Goal: Find specific page/section: Find specific page/section

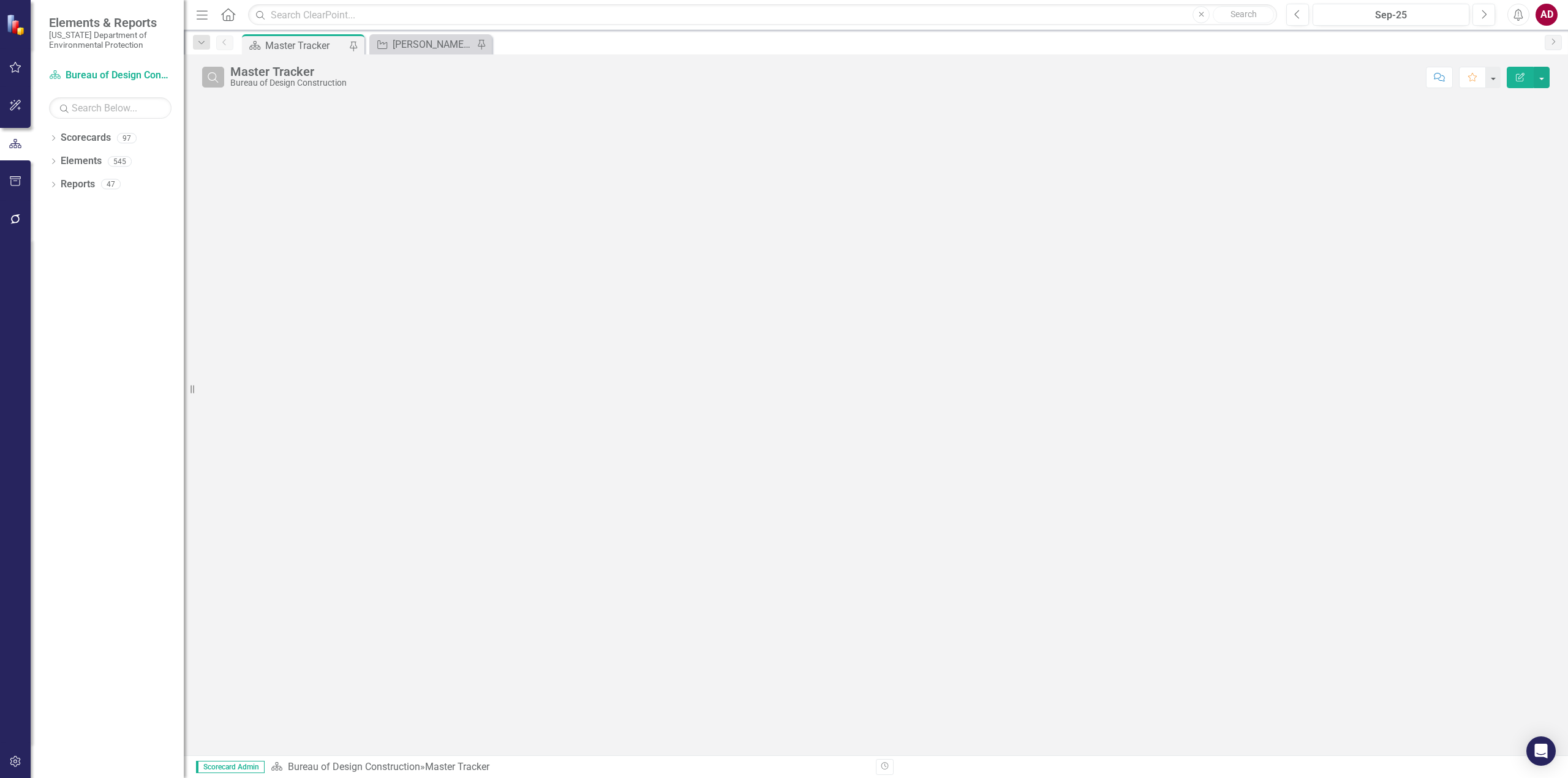
click at [214, 81] on icon "button" at bounding box center [213, 77] width 11 height 11
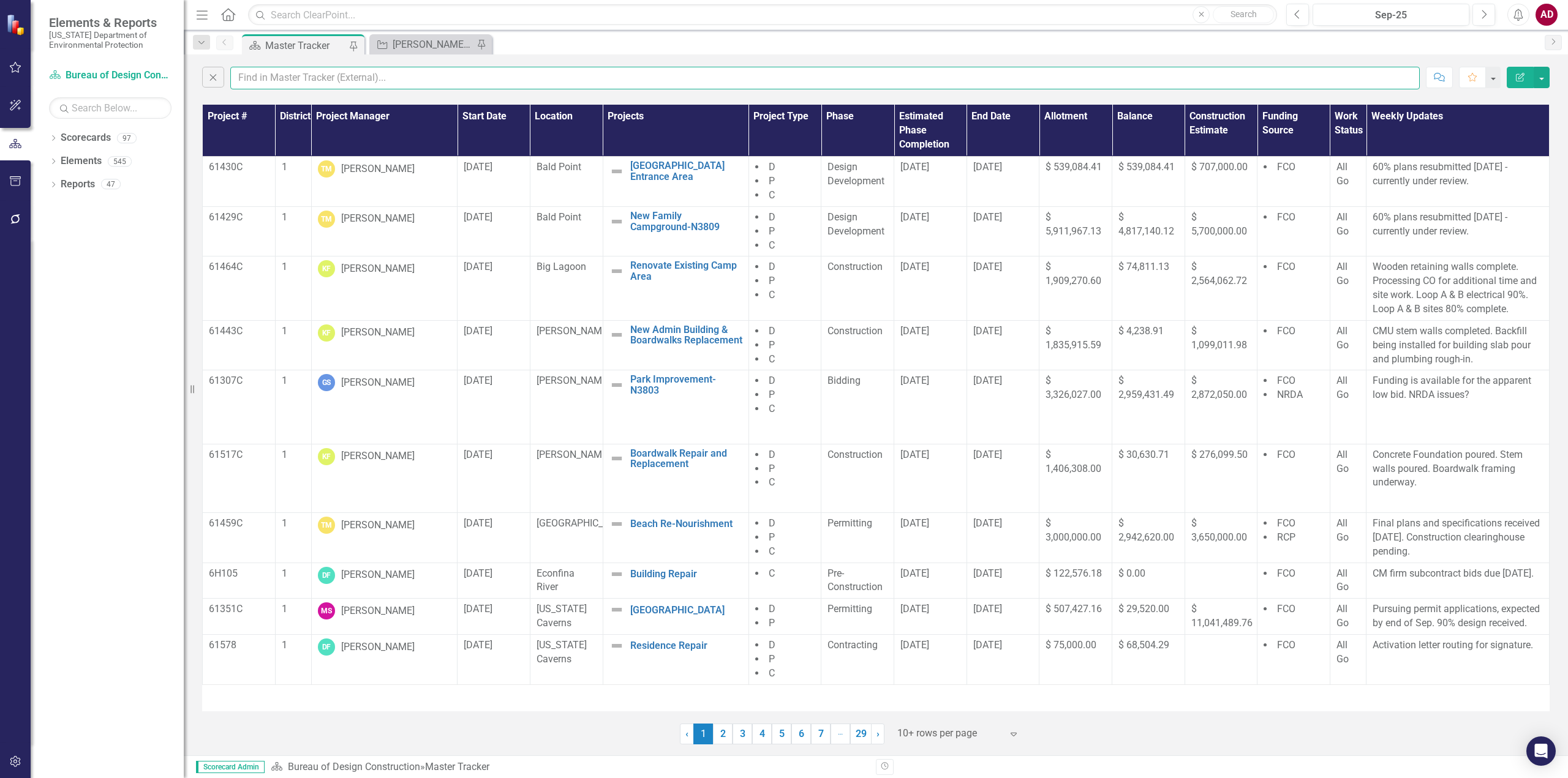
click at [249, 76] on input "text" at bounding box center [825, 78] width 1190 height 23
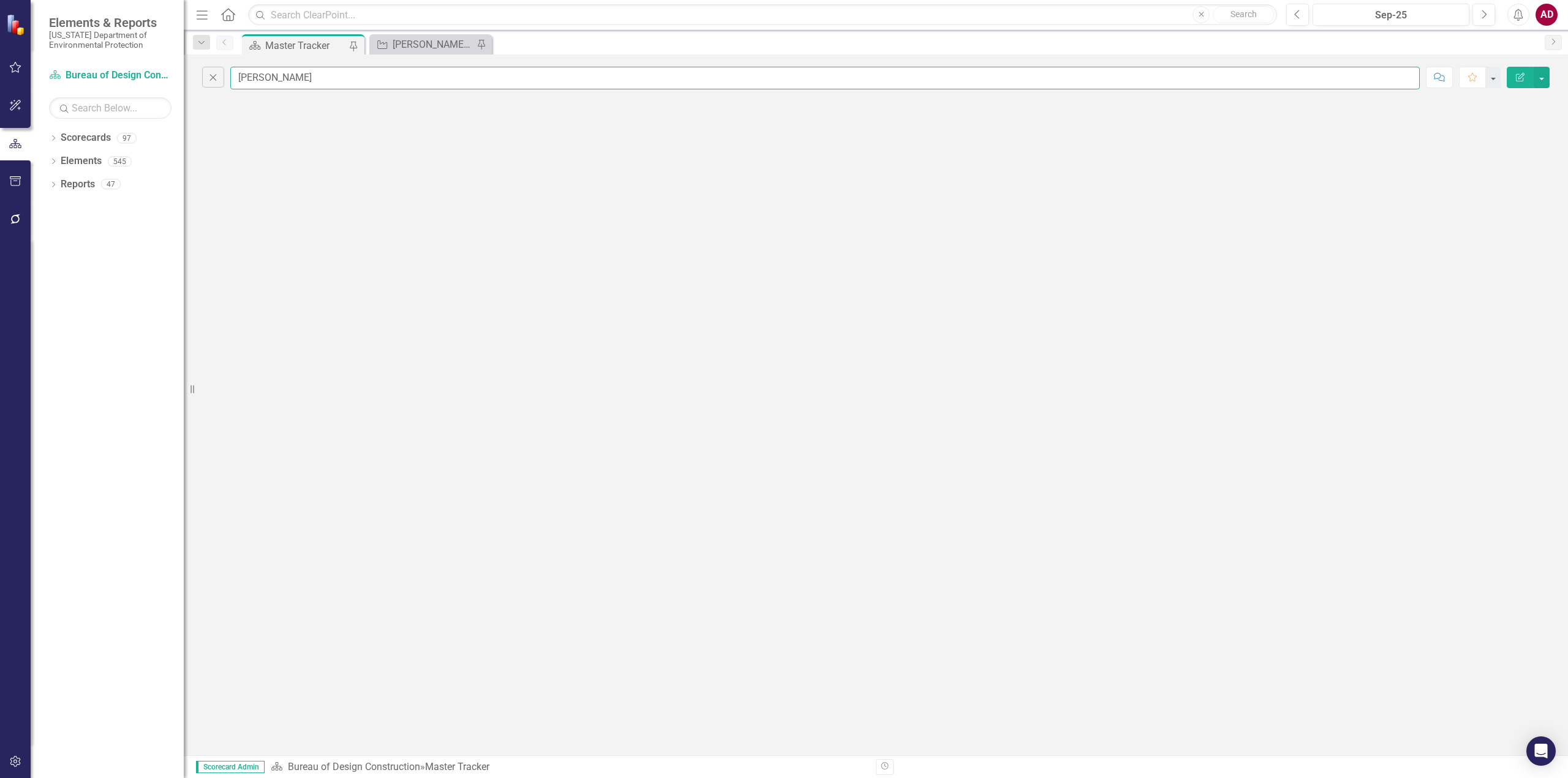
type input "[PERSON_NAME]"
click at [282, 50] on div "Master Tracker" at bounding box center [305, 45] width 81 height 15
click at [426, 46] on div "[PERSON_NAME]'s Tracker" at bounding box center [433, 45] width 81 height 15
click at [212, 81] on icon "Search" at bounding box center [213, 77] width 14 height 11
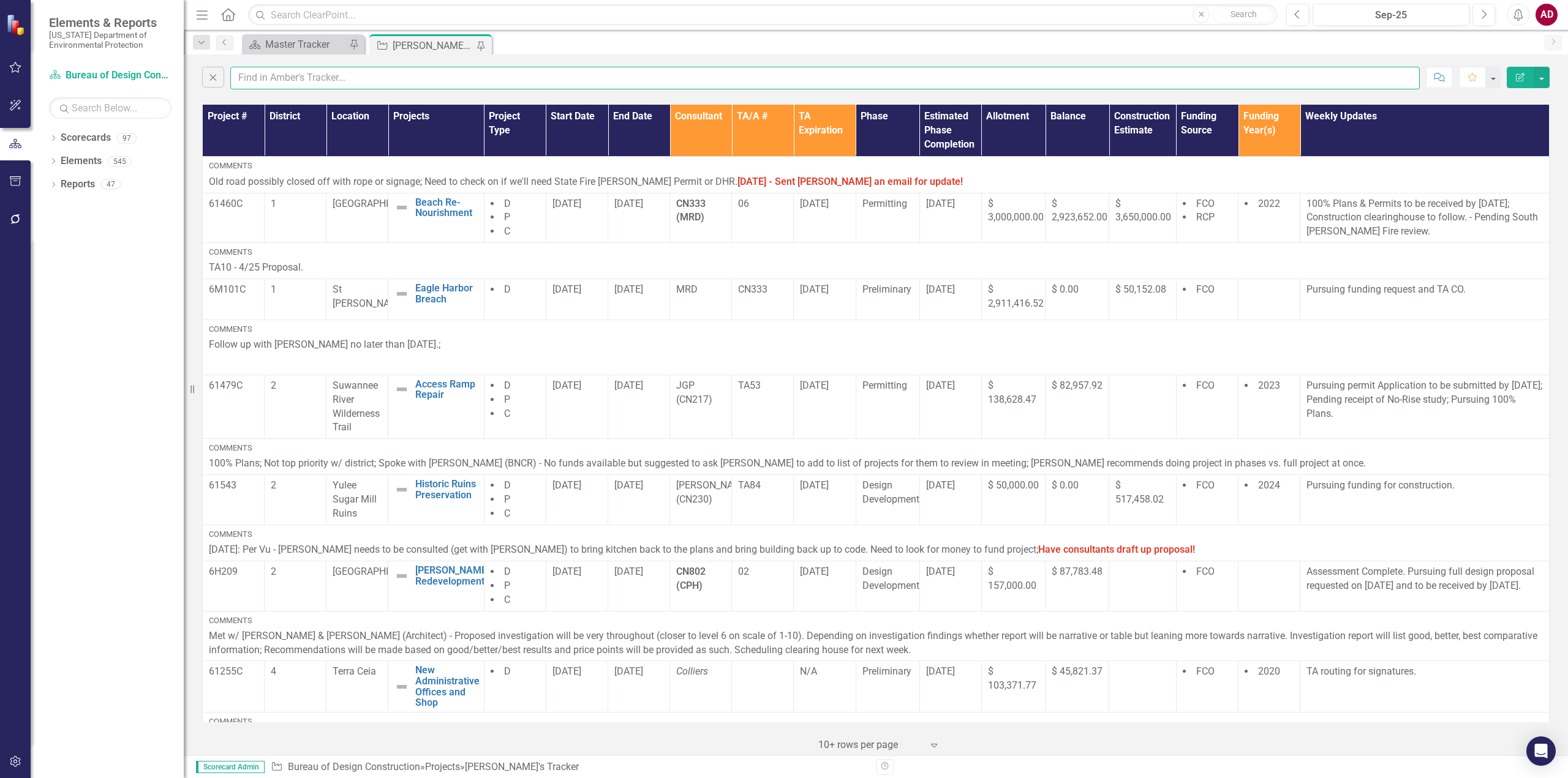
click at [256, 81] on input "text" at bounding box center [825, 78] width 1190 height 23
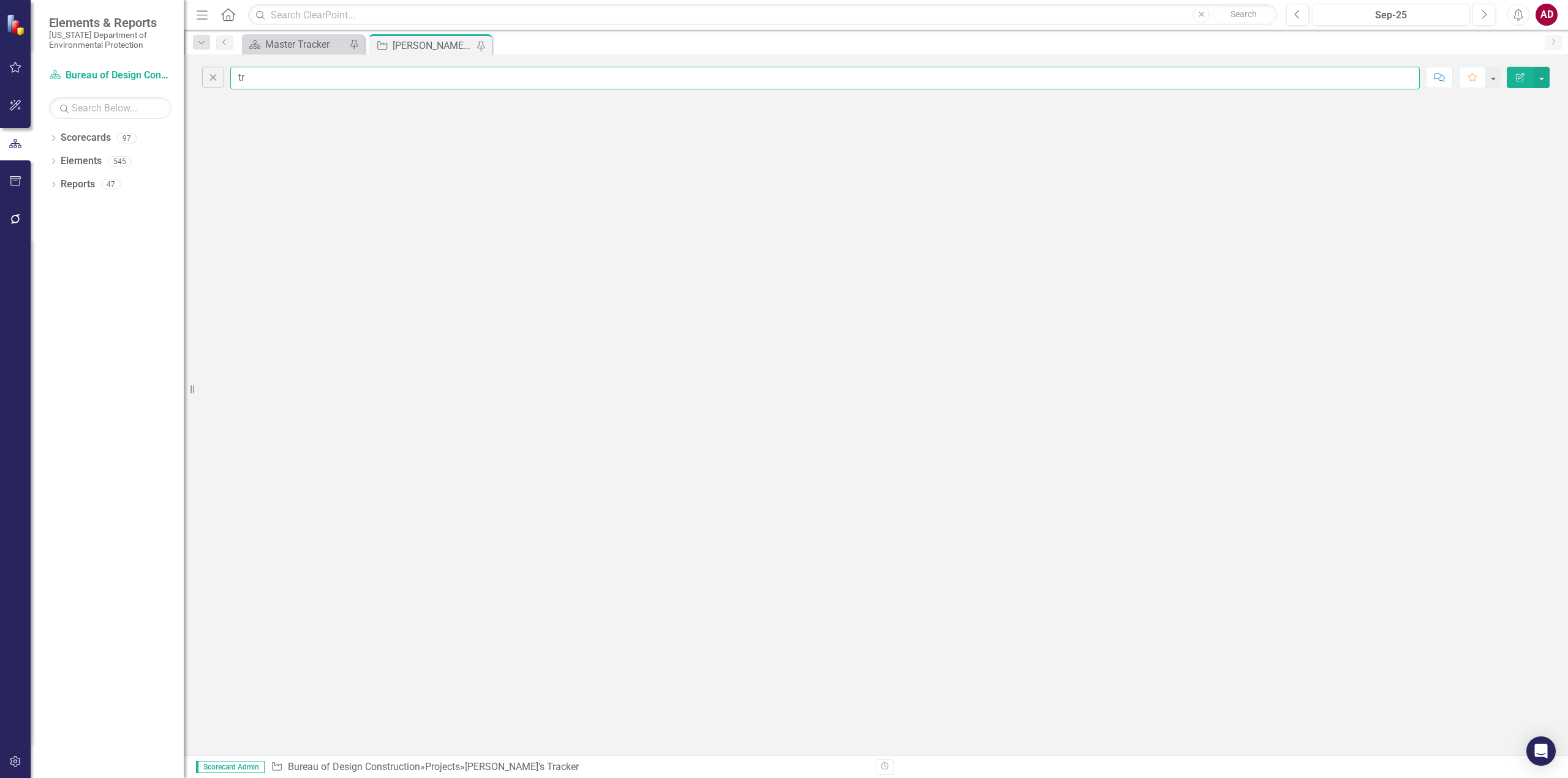
type input "t"
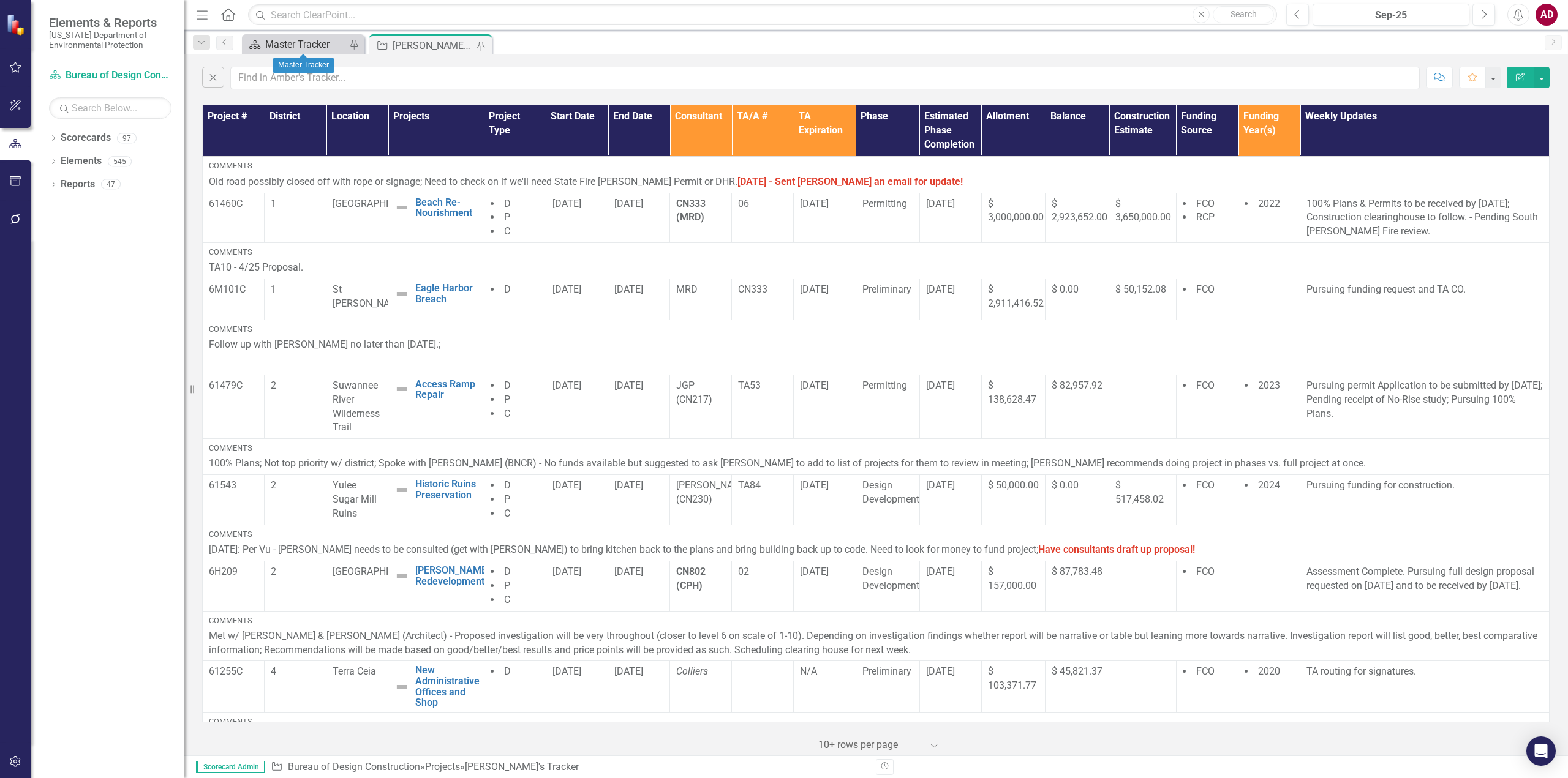
click at [279, 41] on div "Master Tracker" at bounding box center [305, 45] width 81 height 15
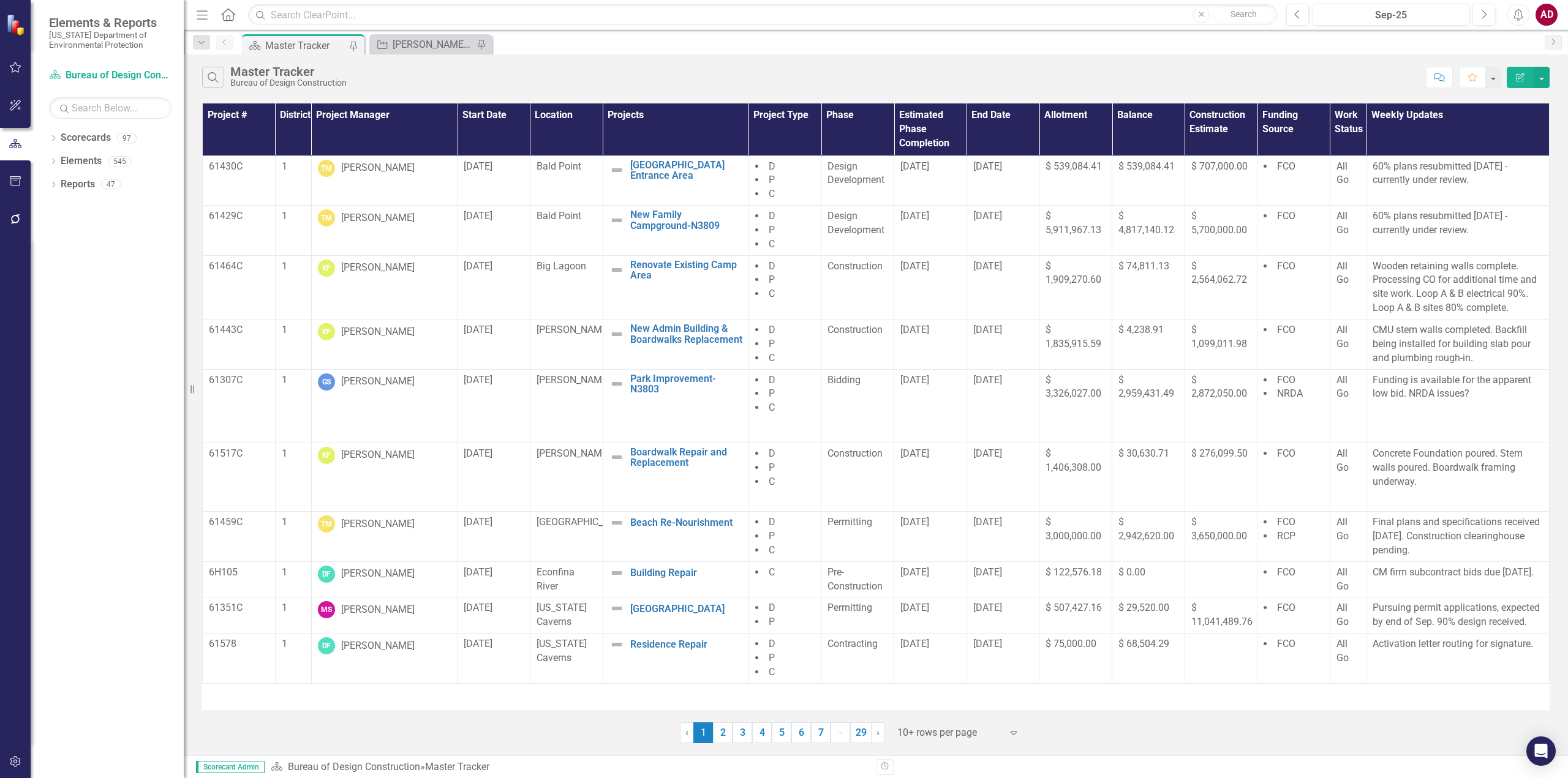
click at [566, 126] on th "Location" at bounding box center [566, 130] width 73 height 52
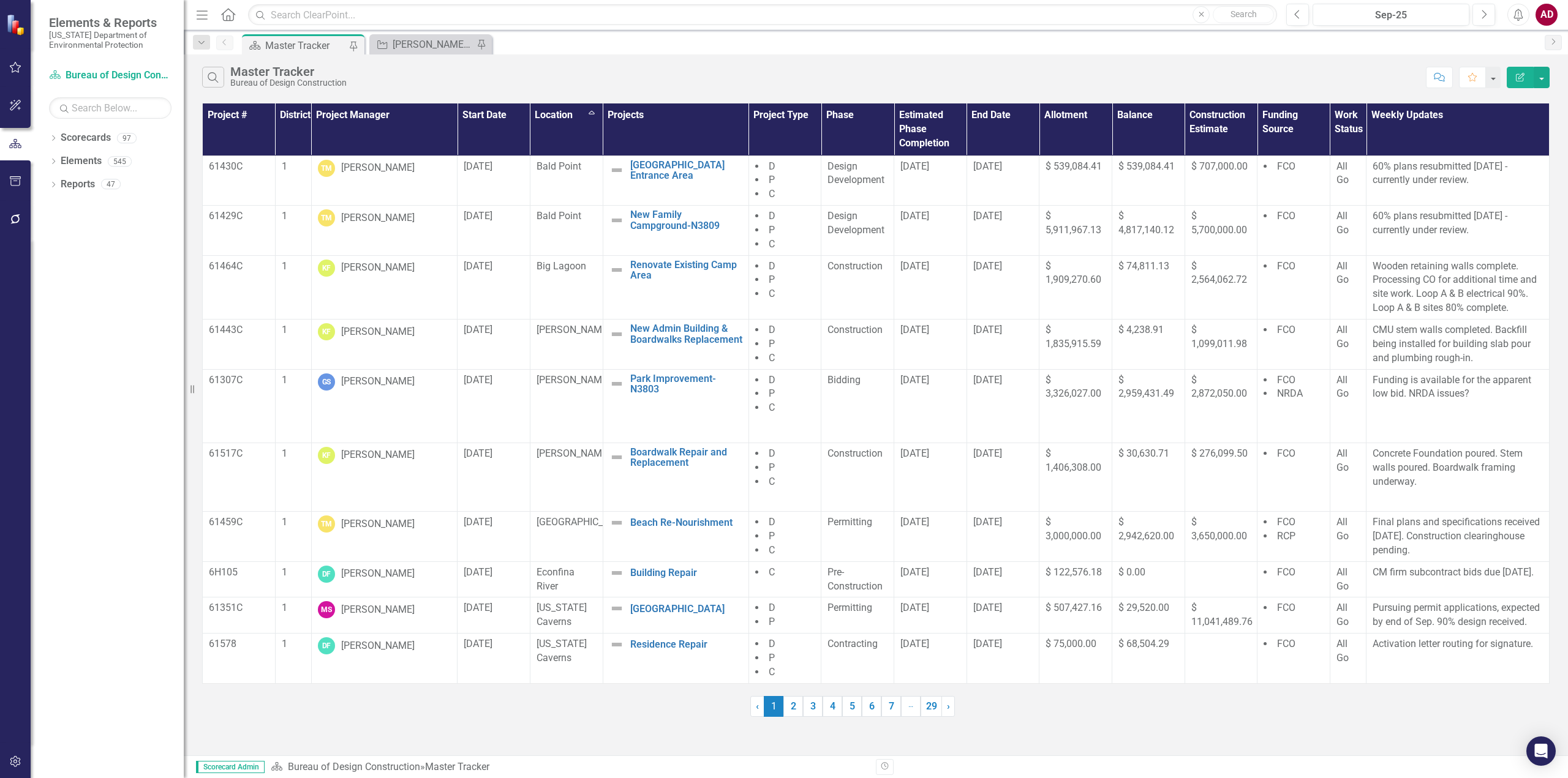
drag, startPoint x: 573, startPoint y: 119, endPoint x: 556, endPoint y: 62, distance: 59.5
click at [556, 63] on div "Search Master Tracker Bureau of Design Construction Comment Favorite Edit Report" at bounding box center [875, 74] width 1384 height 40
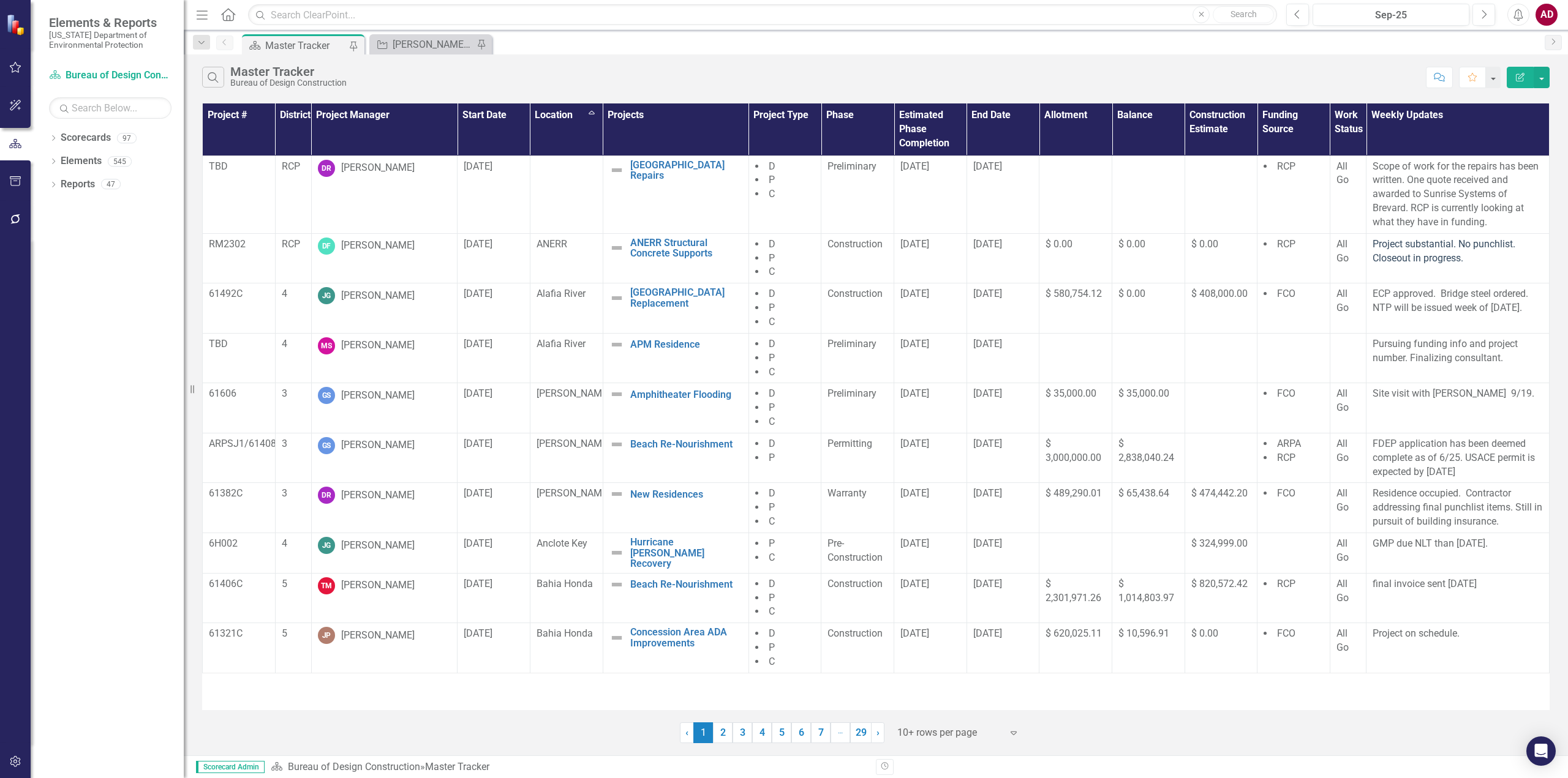
click at [573, 123] on th "Location Sort Ascending" at bounding box center [566, 130] width 73 height 52
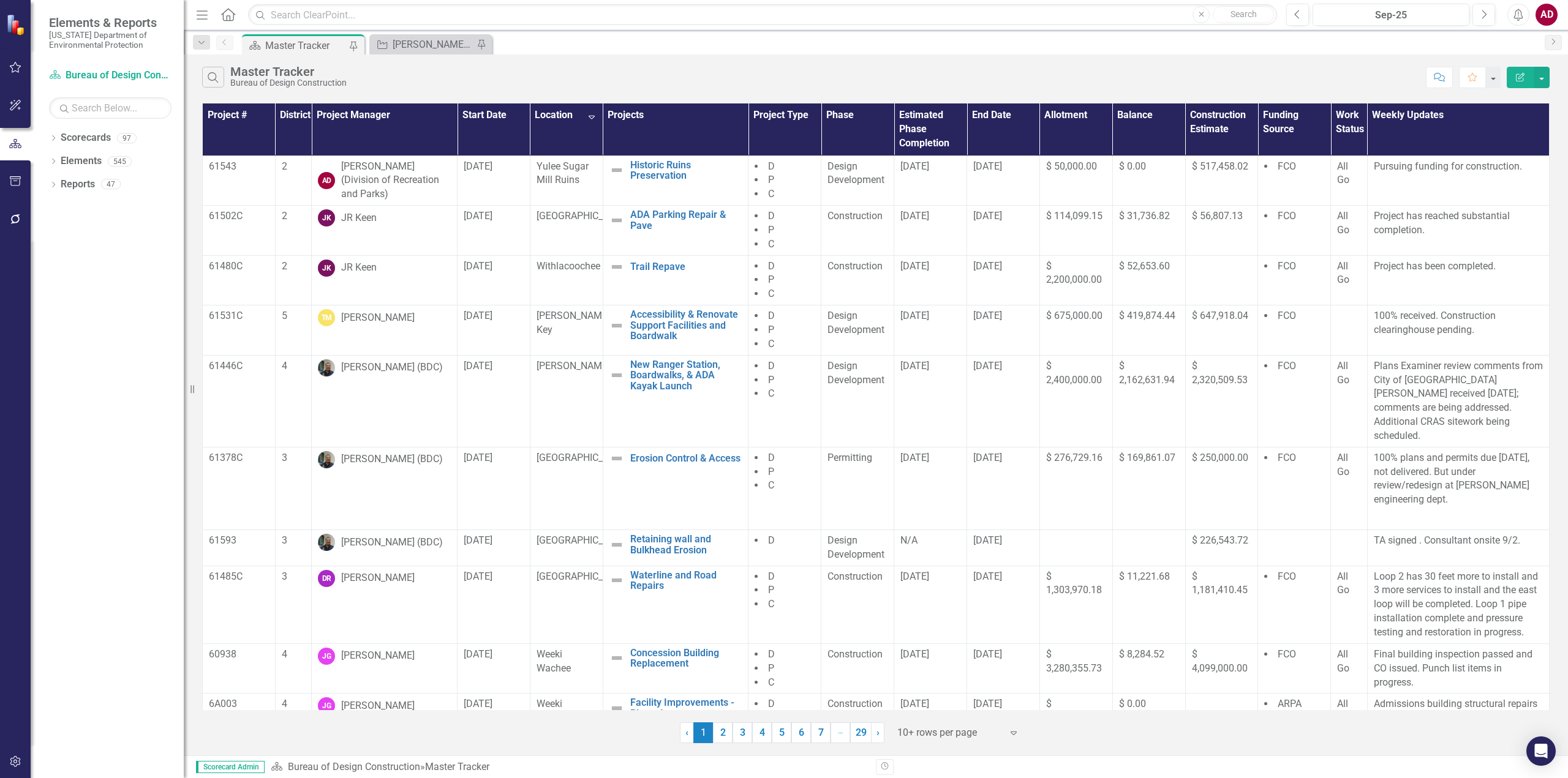
click at [572, 133] on th "Location Sort Descending" at bounding box center [566, 130] width 73 height 52
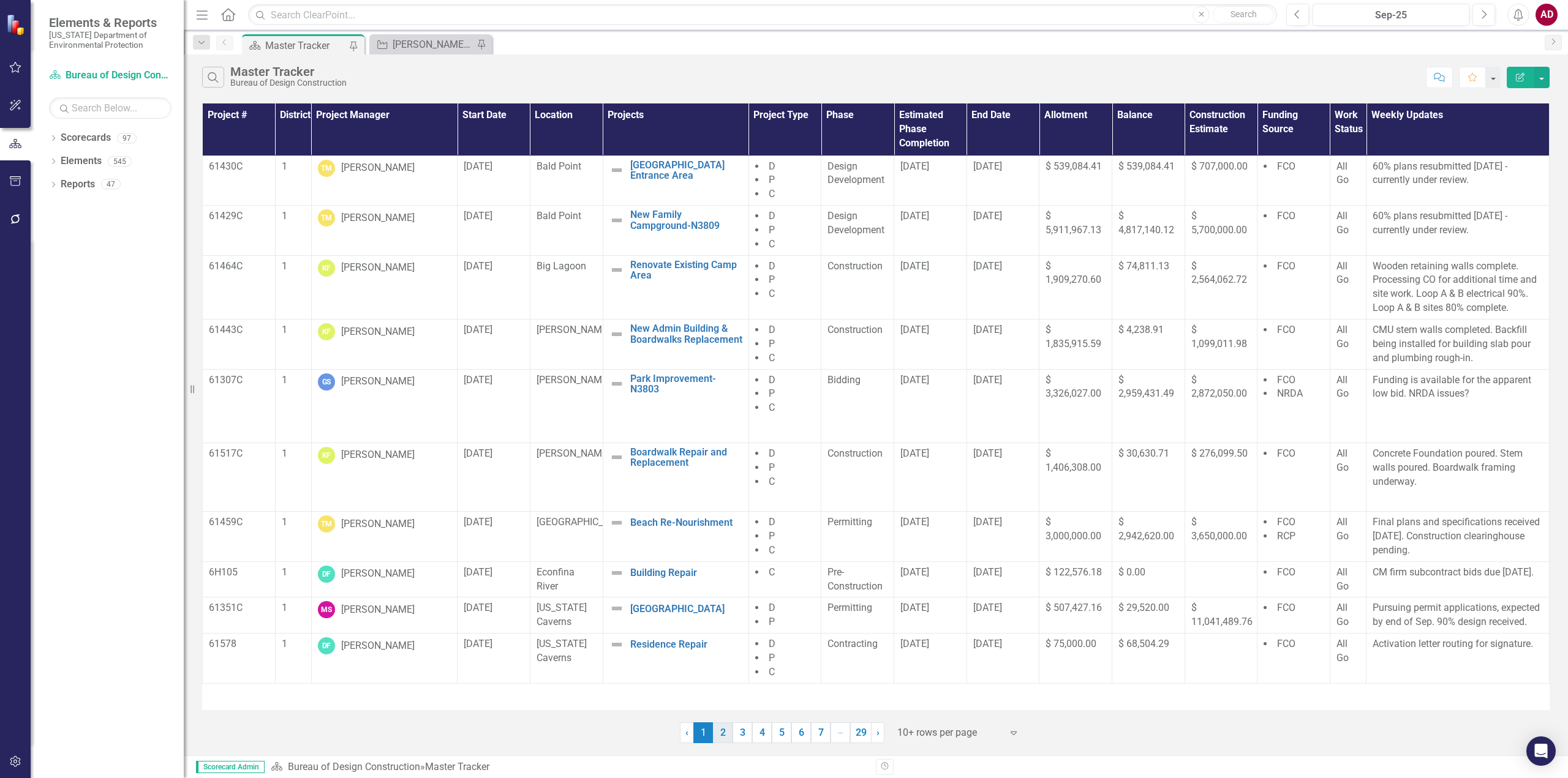
click at [720, 732] on link "2" at bounding box center [723, 733] width 20 height 21
